Goal: Navigation & Orientation: Go to known website

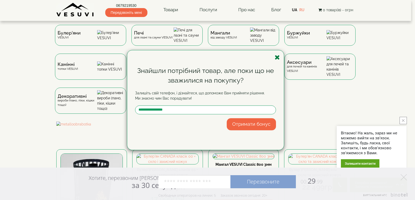
click at [277, 57] on icon "button" at bounding box center [276, 57] width 5 height 7
